Goal: Navigation & Orientation: Find specific page/section

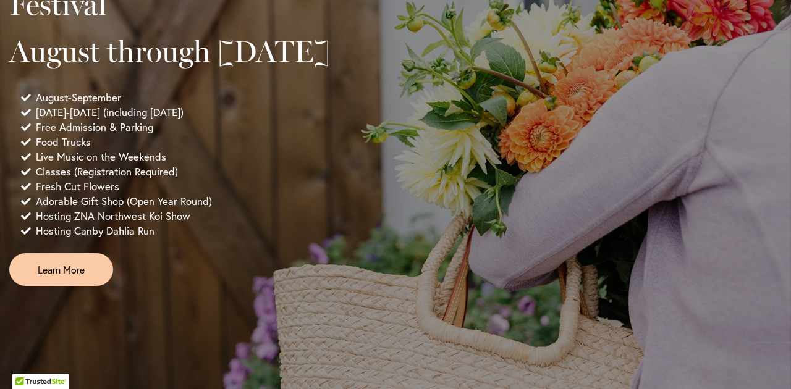
scroll to position [966, 0]
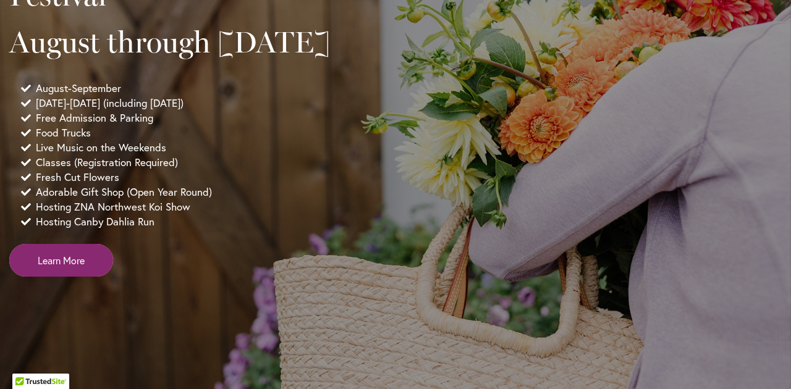
click at [49, 268] on span "Learn More" at bounding box center [61, 260] width 47 height 14
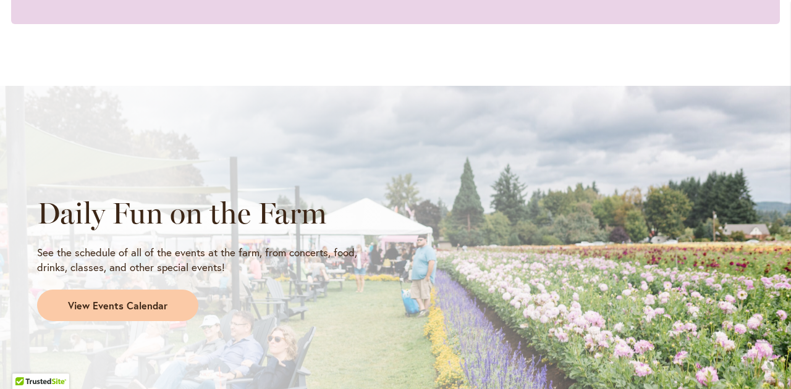
scroll to position [942, 0]
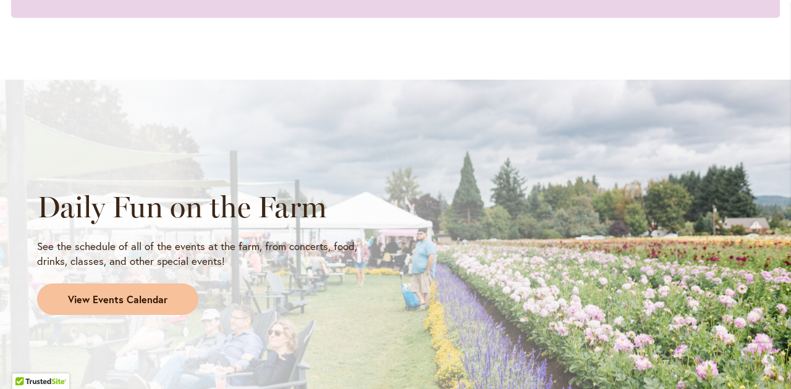
click at [150, 304] on span "View Events Calendar" at bounding box center [118, 300] width 100 height 14
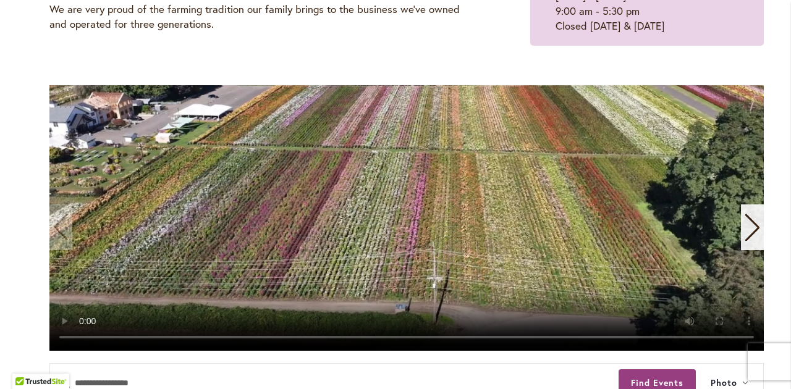
scroll to position [202, 0]
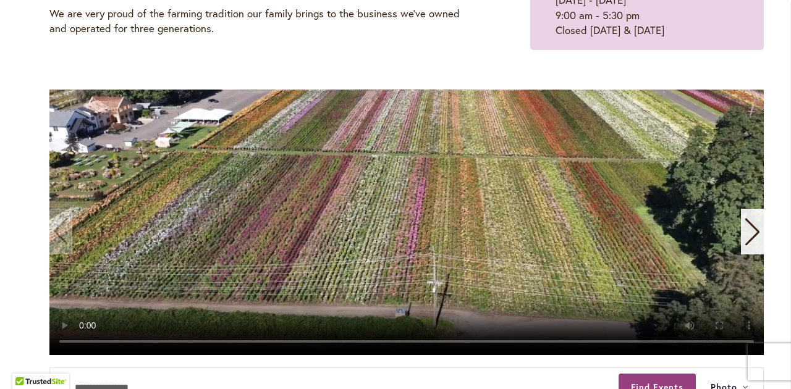
click at [752, 230] on icon "Next slide" at bounding box center [752, 231] width 17 height 27
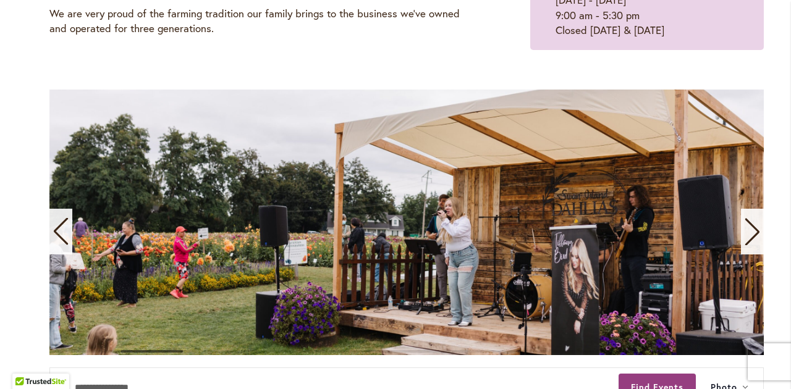
click at [754, 230] on icon "Next slide" at bounding box center [752, 231] width 17 height 27
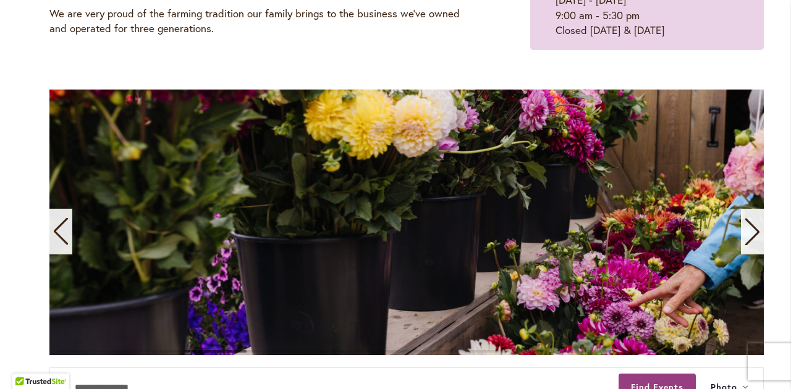
click at [754, 230] on icon "Next slide" at bounding box center [752, 231] width 17 height 27
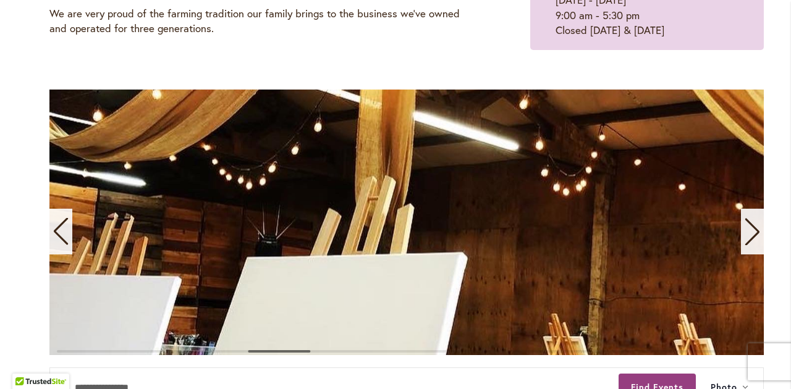
click at [755, 231] on icon "Next slide" at bounding box center [752, 231] width 17 height 27
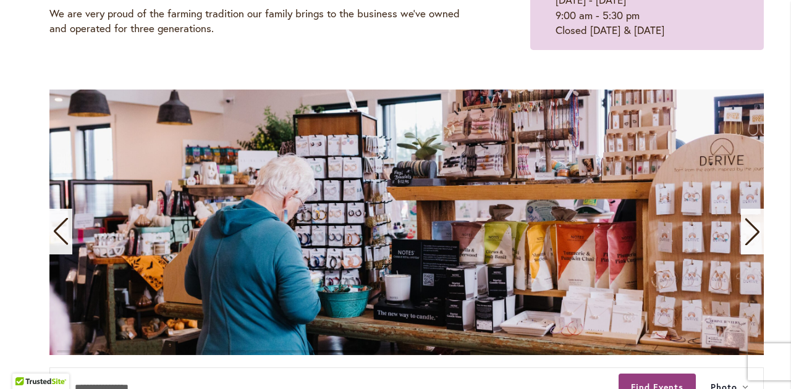
click at [755, 231] on icon "Next slide" at bounding box center [752, 231] width 17 height 27
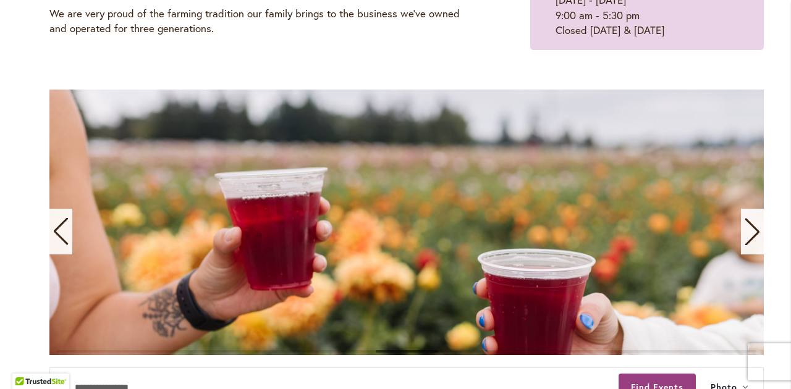
click at [755, 231] on icon "Next slide" at bounding box center [752, 231] width 17 height 27
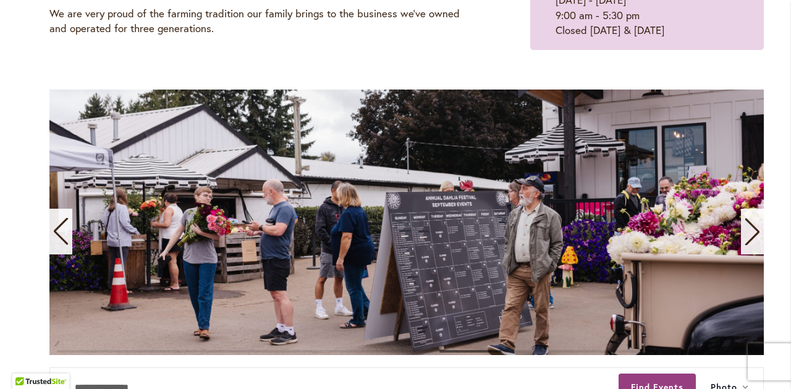
click at [755, 231] on icon "Next slide" at bounding box center [752, 231] width 17 height 27
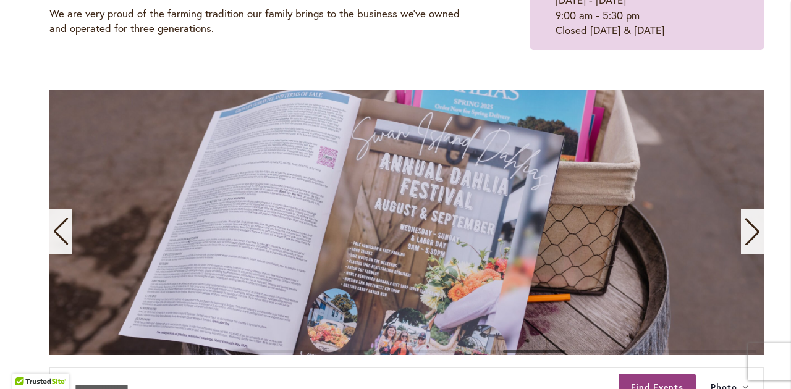
click at [747, 238] on icon "Next slide" at bounding box center [752, 231] width 17 height 27
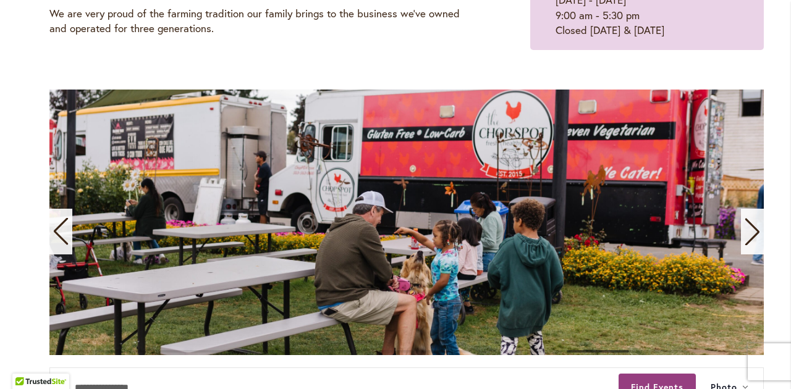
click at [747, 238] on icon "Next slide" at bounding box center [752, 231] width 17 height 27
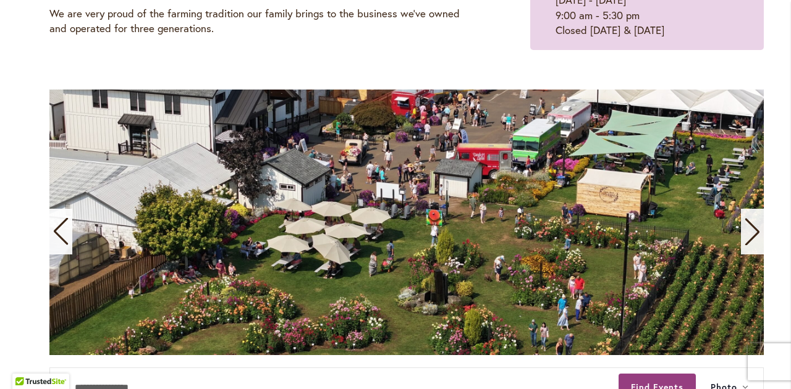
click at [747, 238] on icon "Next slide" at bounding box center [752, 231] width 17 height 27
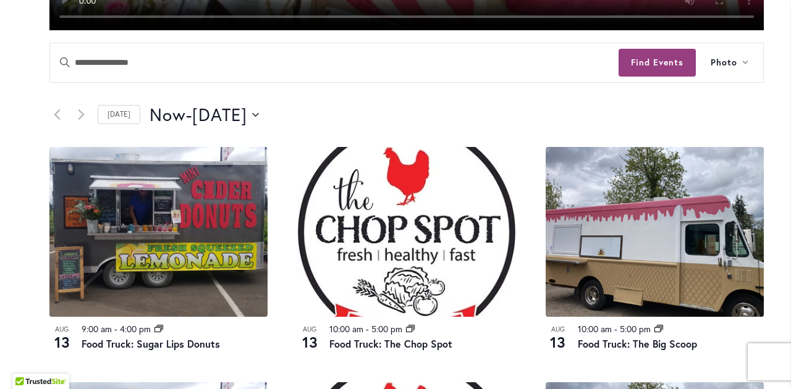
scroll to position [538, 0]
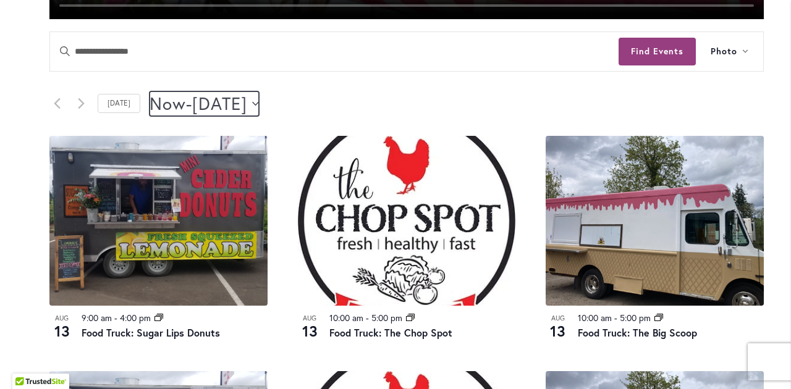
click at [259, 106] on button "Now Now - 8/15/2025 August 15" at bounding box center [204, 103] width 109 height 25
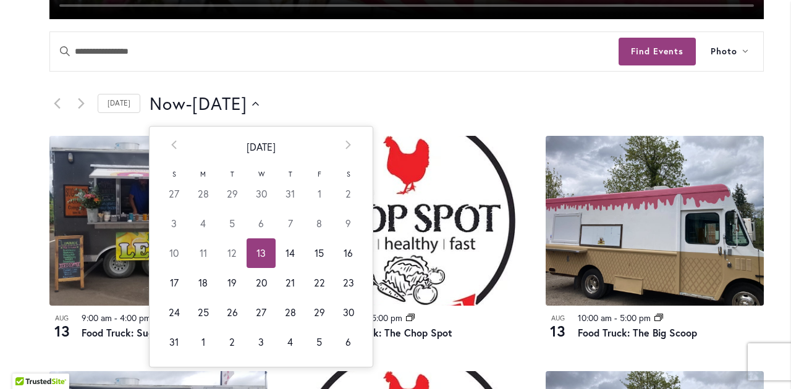
click at [343, 286] on td "23" at bounding box center [348, 283] width 29 height 30
type input "*********"
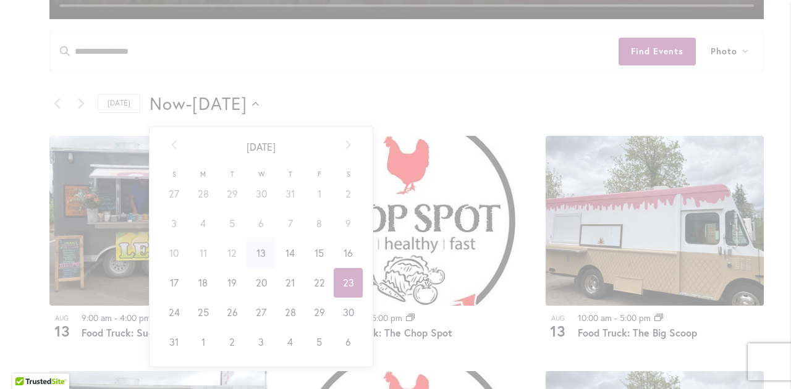
scroll to position [0, 0]
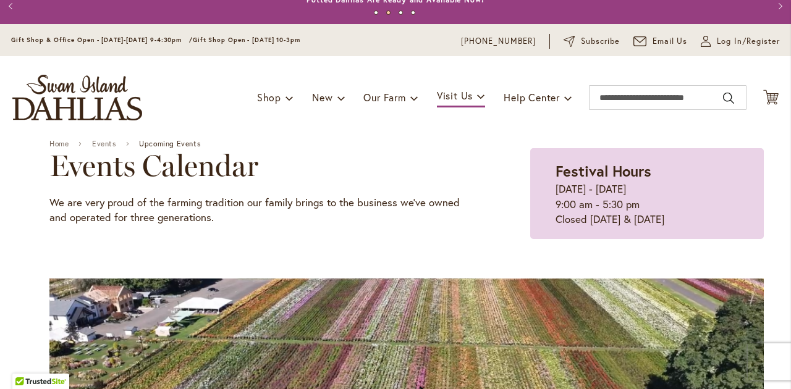
scroll to position [1, 0]
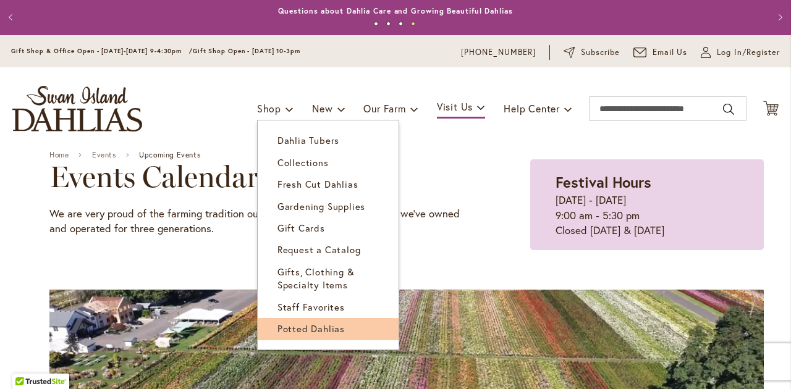
click at [297, 330] on span "Potted Dahlias" at bounding box center [311, 329] width 67 height 12
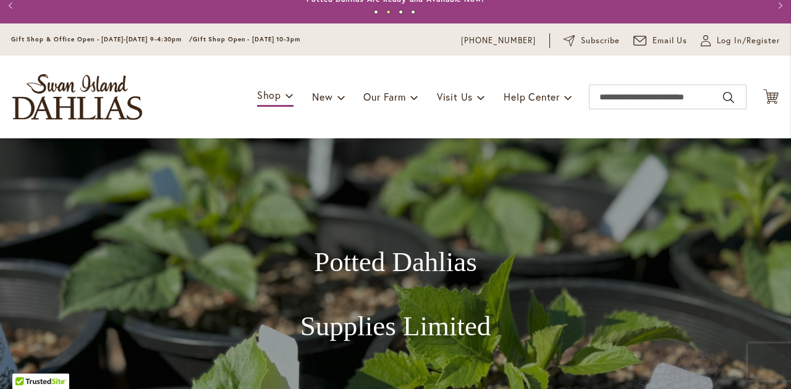
scroll to position [4, 0]
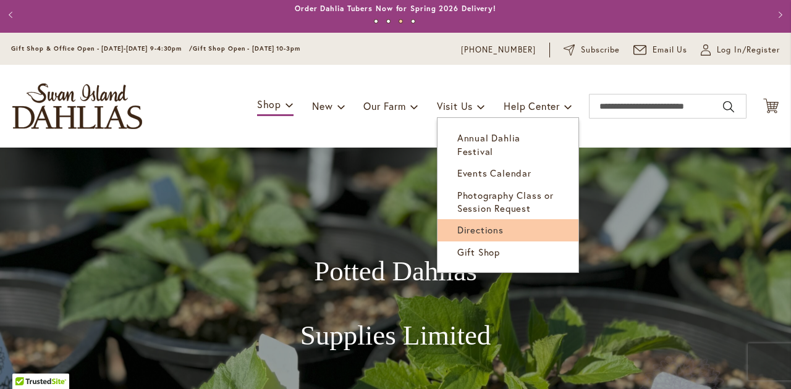
click at [470, 224] on span "Directions" at bounding box center [480, 230] width 46 height 12
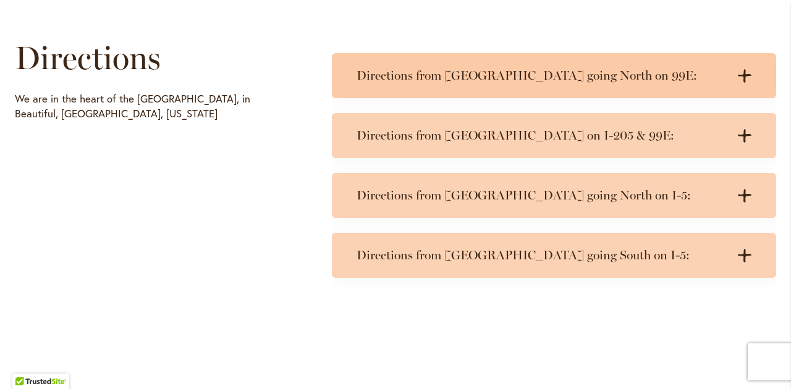
scroll to position [603, 0]
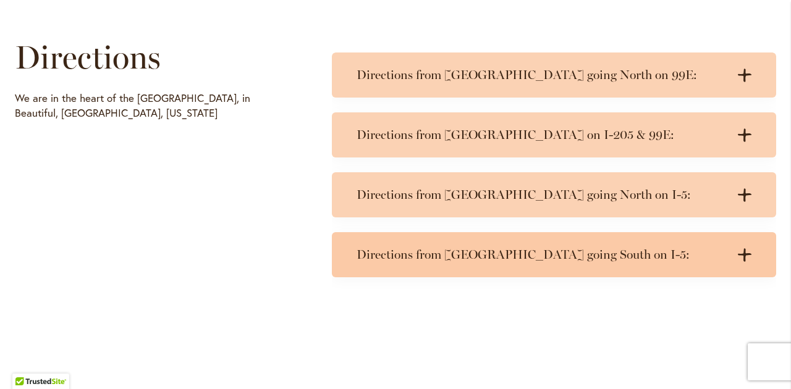
click at [744, 254] on icon at bounding box center [745, 255] width 14 height 13
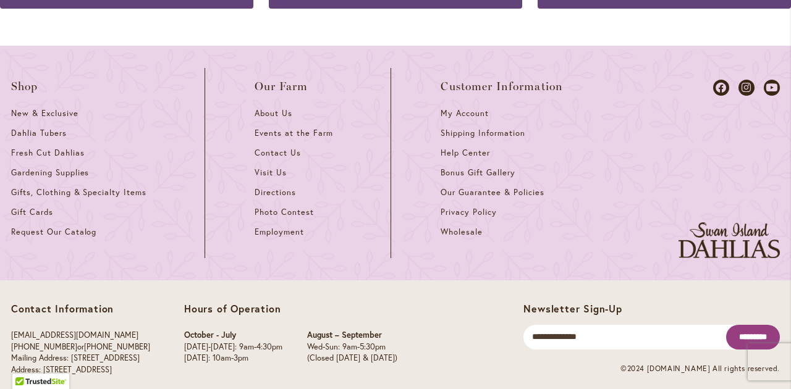
scroll to position [1365, 0]
